Goal: Task Accomplishment & Management: Complete application form

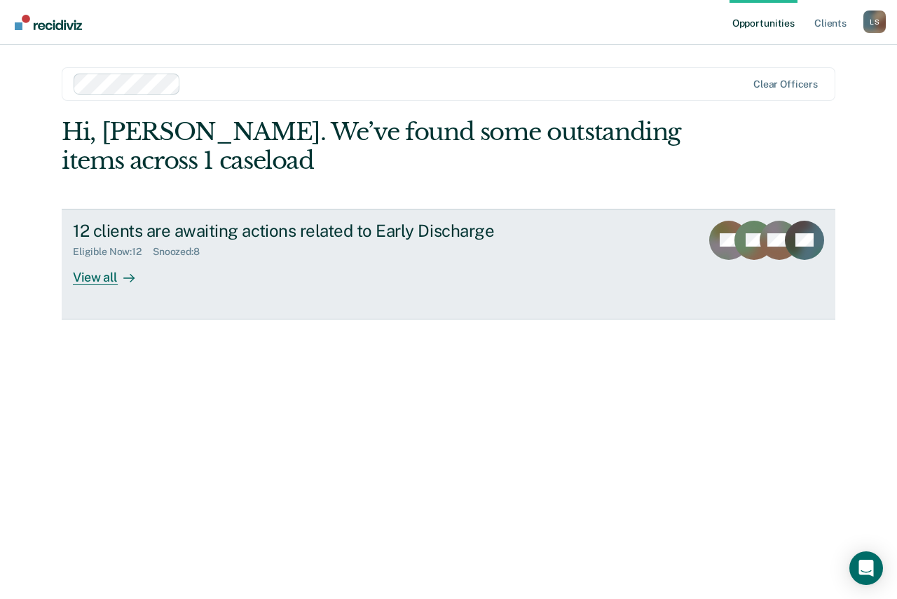
click at [89, 279] on div "View all" at bounding box center [112, 271] width 78 height 27
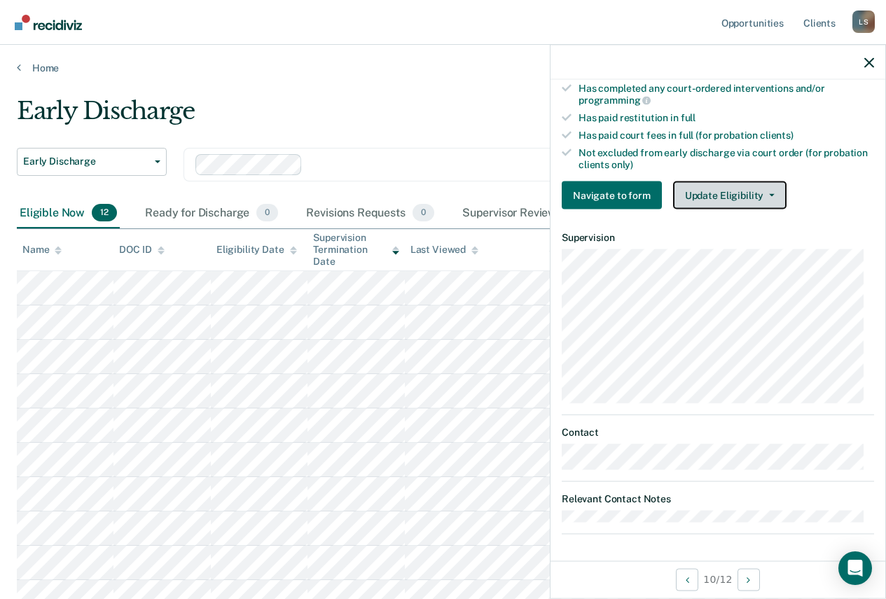
click at [730, 192] on button "Update Eligibility" at bounding box center [729, 195] width 113 height 28
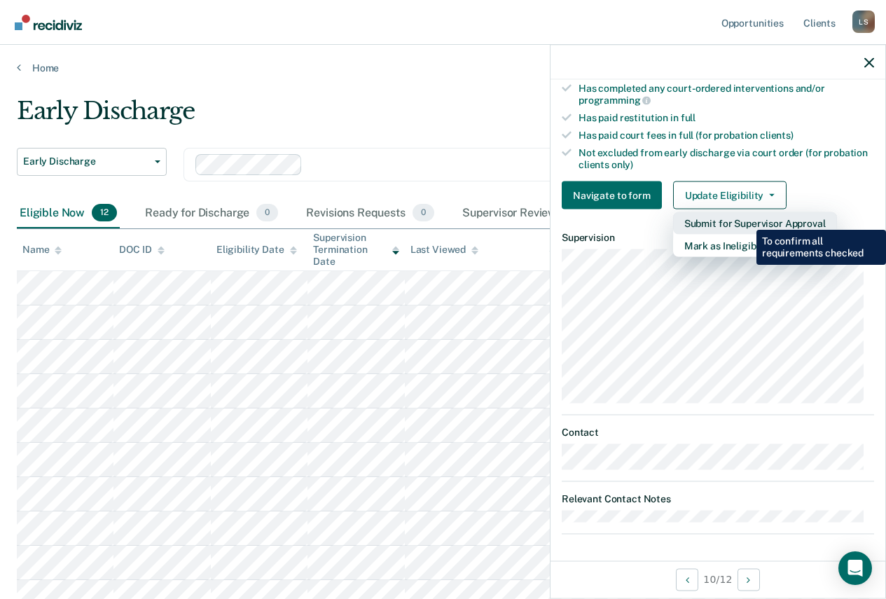
click at [746, 219] on button "Submit for Supervisor Approval" at bounding box center [755, 223] width 164 height 22
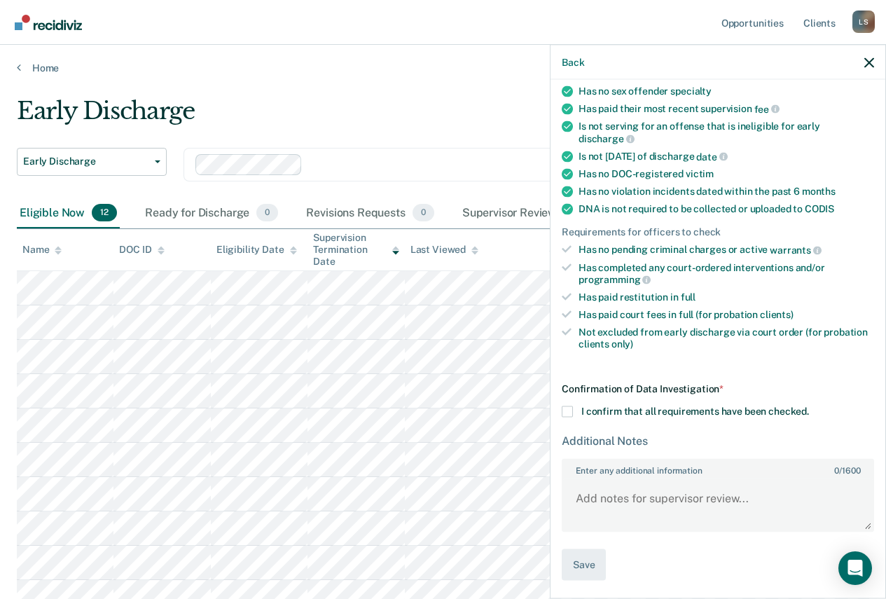
click at [568, 419] on div "Confirmation of Data Investigation * I confirm that all requirements have been …" at bounding box center [718, 482] width 312 height 198
click at [573, 407] on label "I confirm that all requirements have been checked." at bounding box center [718, 411] width 312 height 11
click at [809, 406] on input "I confirm that all requirements have been checked." at bounding box center [809, 406] width 0 height 0
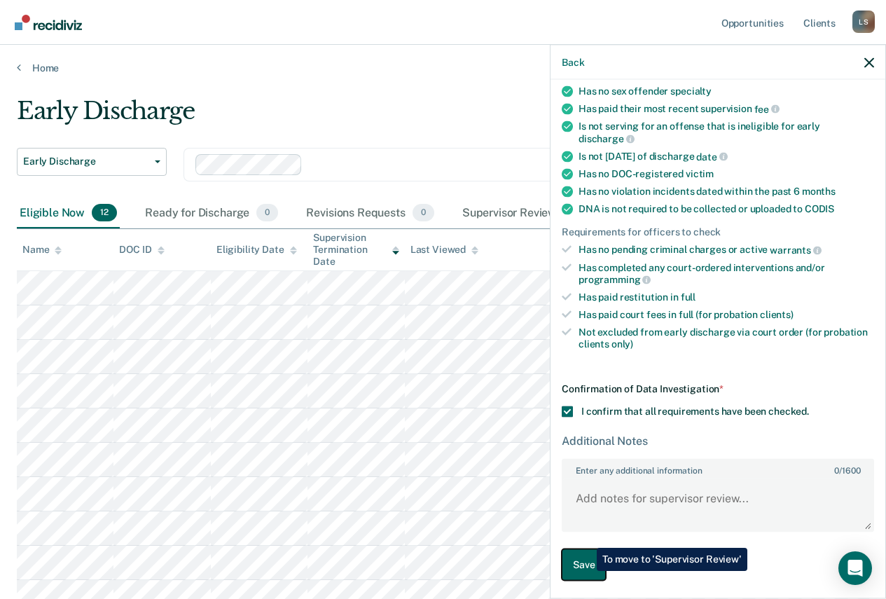
click at [586, 571] on button "Save" at bounding box center [584, 565] width 44 height 32
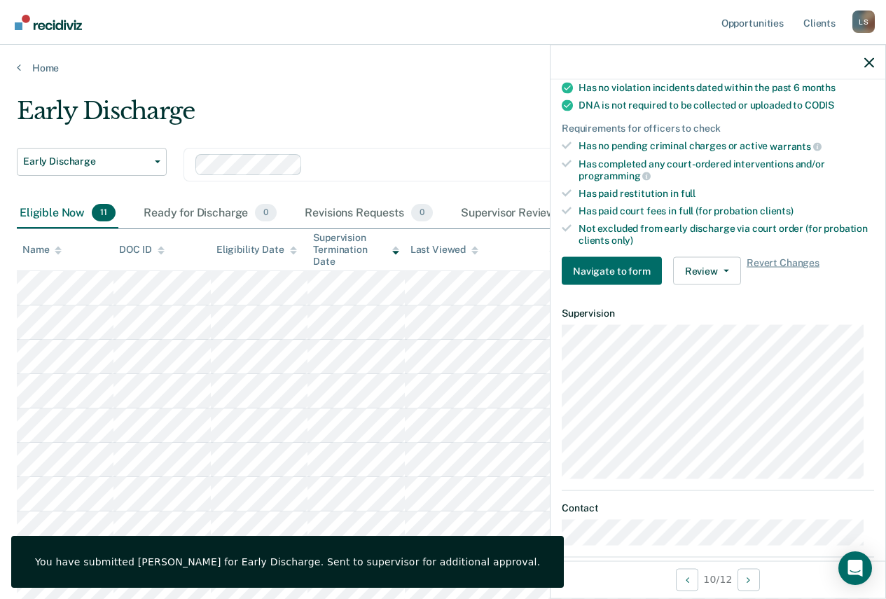
scroll to position [371, 0]
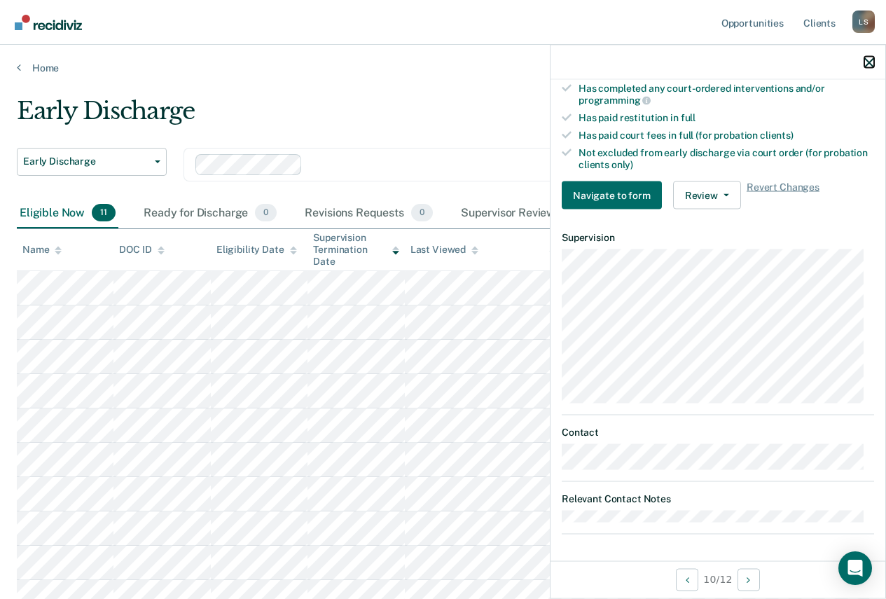
click at [867, 57] on icon "button" at bounding box center [870, 62] width 10 height 10
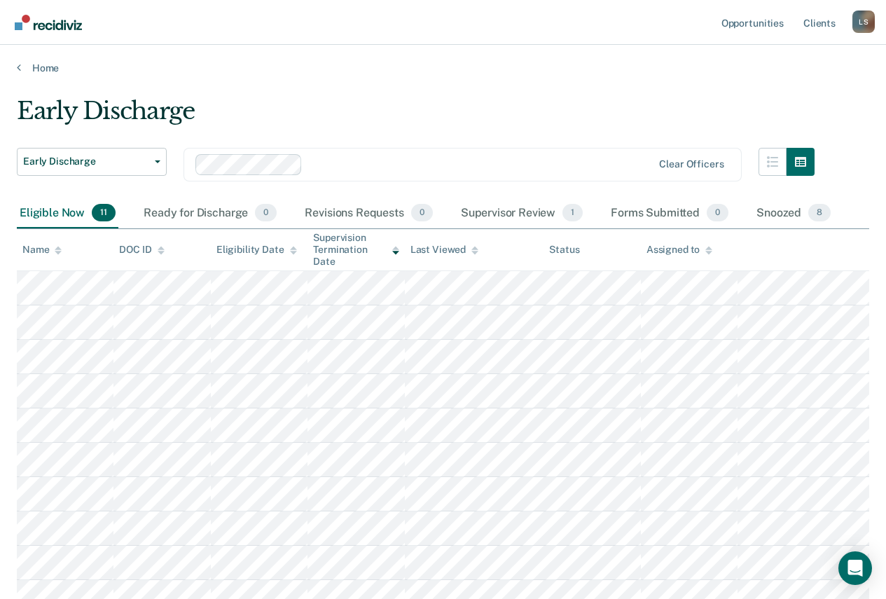
scroll to position [151, 0]
